Goal: Task Accomplishment & Management: Complete application form

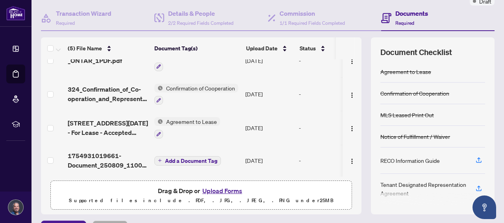
scroll to position [76, 0]
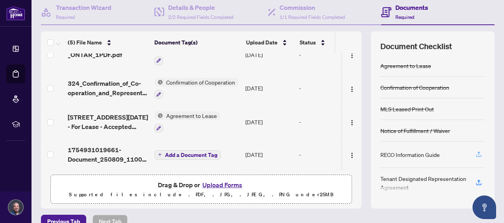
click at [475, 154] on icon "button" at bounding box center [478, 154] width 7 height 7
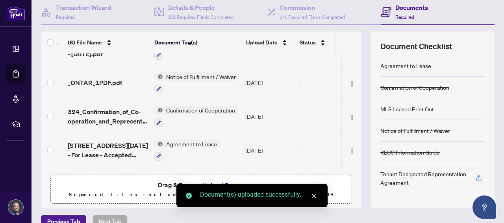
scroll to position [88, 0]
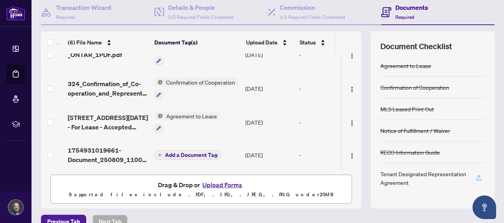
click at [477, 175] on icon "button" at bounding box center [478, 177] width 3 height 4
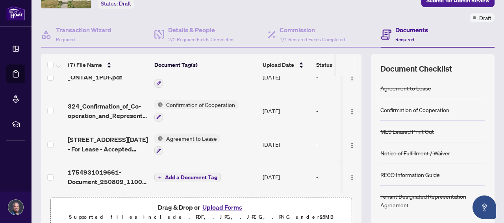
scroll to position [54, 0]
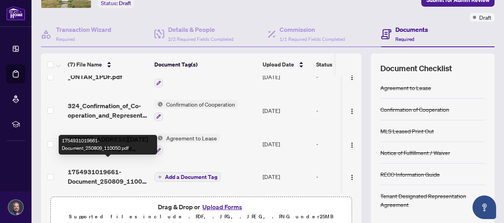
click at [76, 167] on span "1754931019661-Document_250809_110050.pdf" at bounding box center [108, 176] width 80 height 19
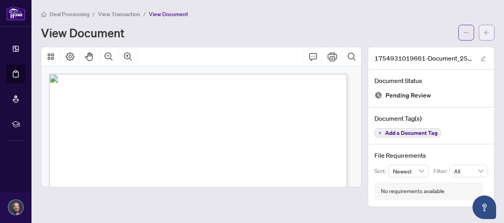
click at [487, 35] on icon "arrow-left" at bounding box center [487, 33] width 6 height 6
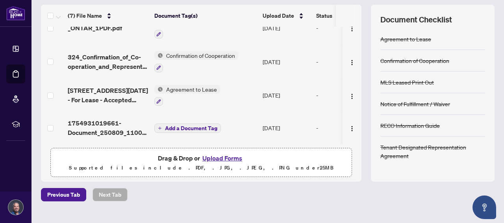
scroll to position [104, 0]
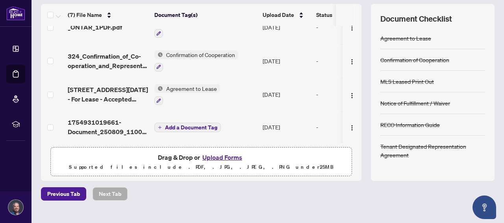
click at [157, 123] on button "Add a Document Tag" at bounding box center [187, 127] width 67 height 9
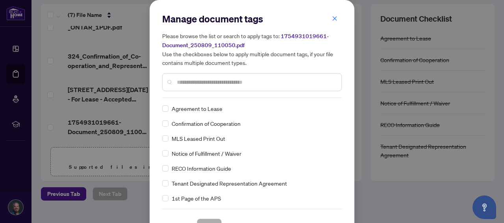
click at [239, 80] on input "text" at bounding box center [256, 82] width 158 height 9
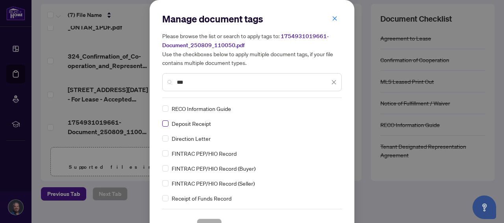
type input "***"
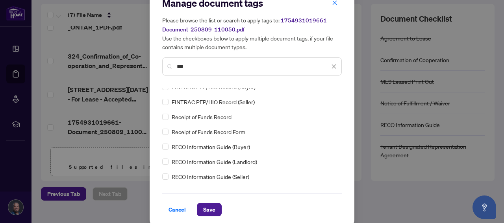
scroll to position [20, 0]
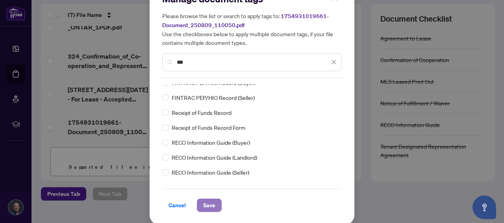
click at [208, 205] on span "Save" at bounding box center [209, 205] width 12 height 13
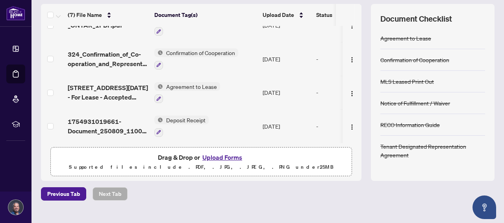
click at [379, 201] on div "Deal Processing / View Transaction Transaction saved a few seconds ago Ticket #…" at bounding box center [268, 66] width 460 height 323
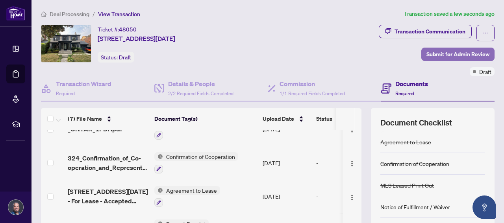
click at [446, 54] on span "Submit for Admin Review" at bounding box center [457, 54] width 63 height 13
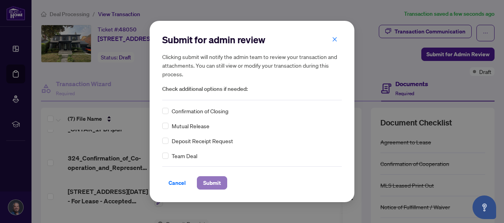
click at [219, 183] on span "Submit" at bounding box center [212, 183] width 18 height 13
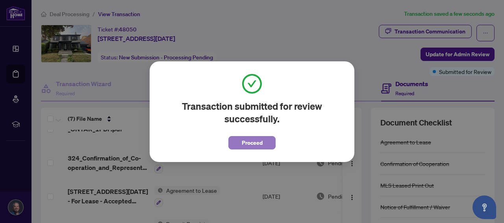
click at [233, 145] on button "Proceed" at bounding box center [251, 142] width 47 height 13
